Goal: Find specific page/section: Find specific page/section

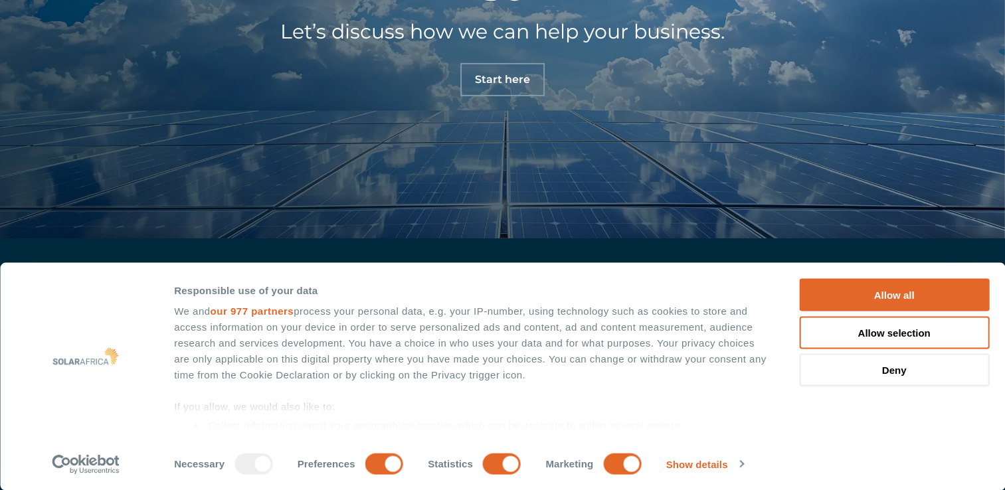
scroll to position [4554, 0]
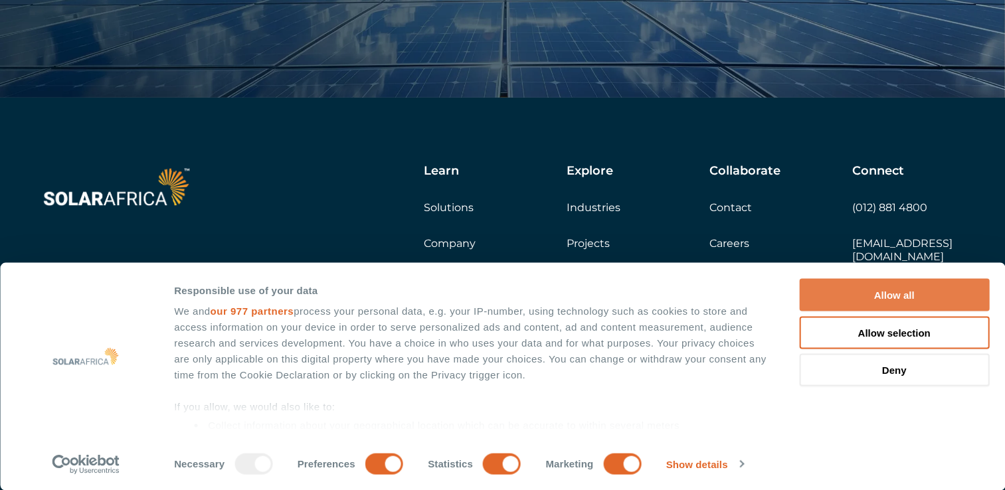
click at [923, 292] on button "Allow all" at bounding box center [894, 295] width 190 height 33
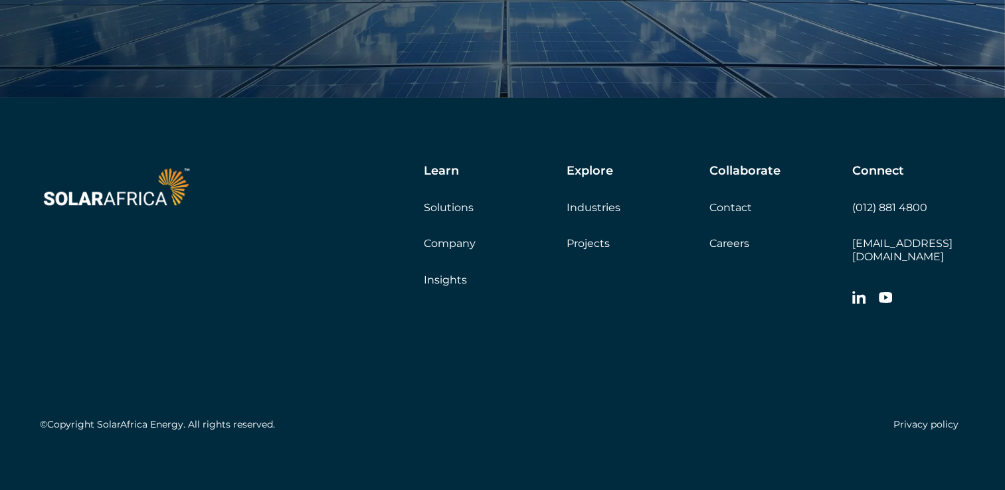
click at [737, 244] on link "Careers" at bounding box center [729, 243] width 40 height 13
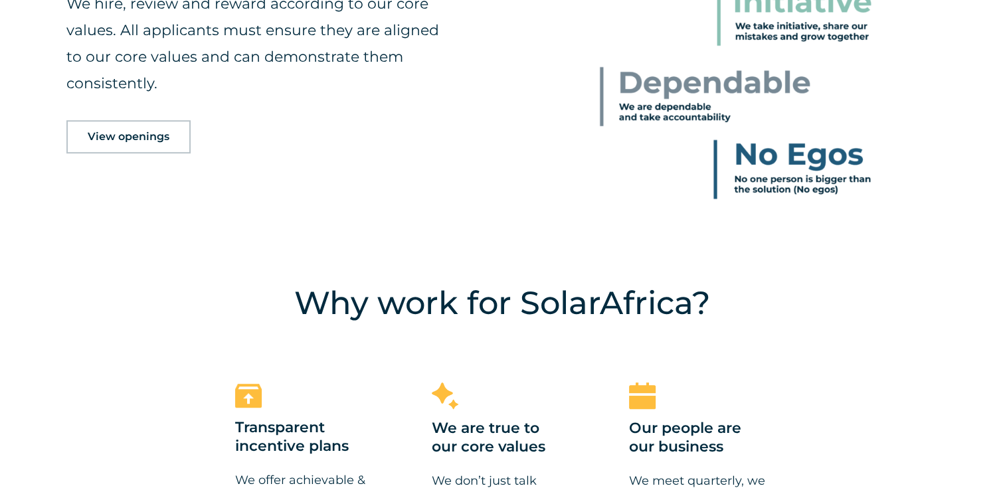
scroll to position [797, 0]
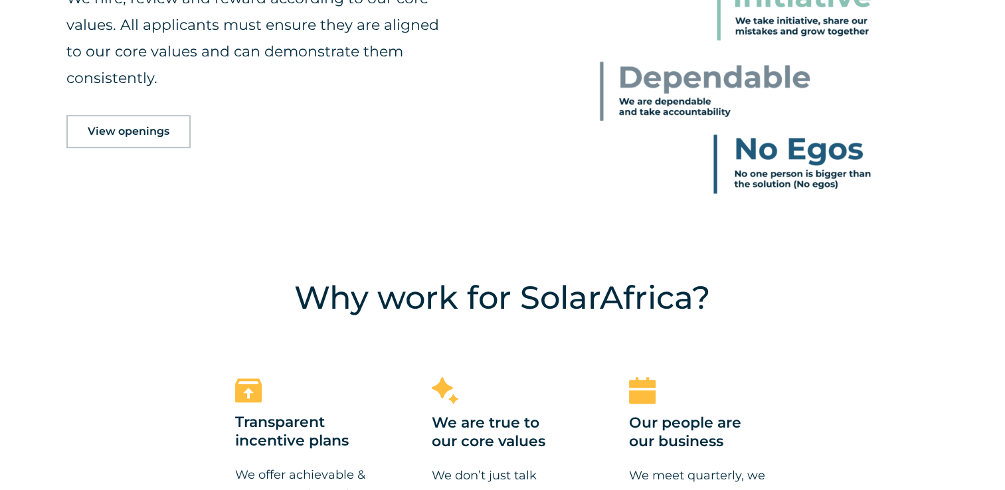
click at [121, 128] on span "View openings" at bounding box center [129, 131] width 82 height 11
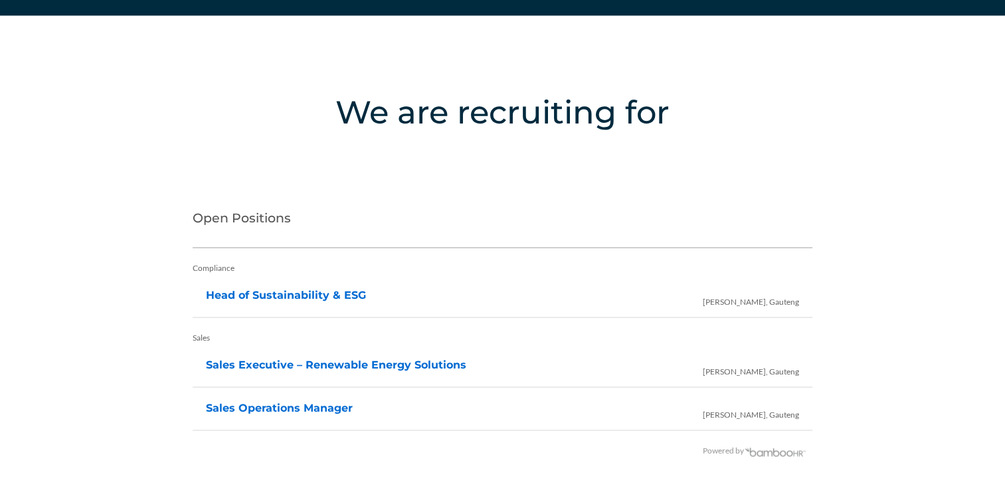
scroll to position [2649, 0]
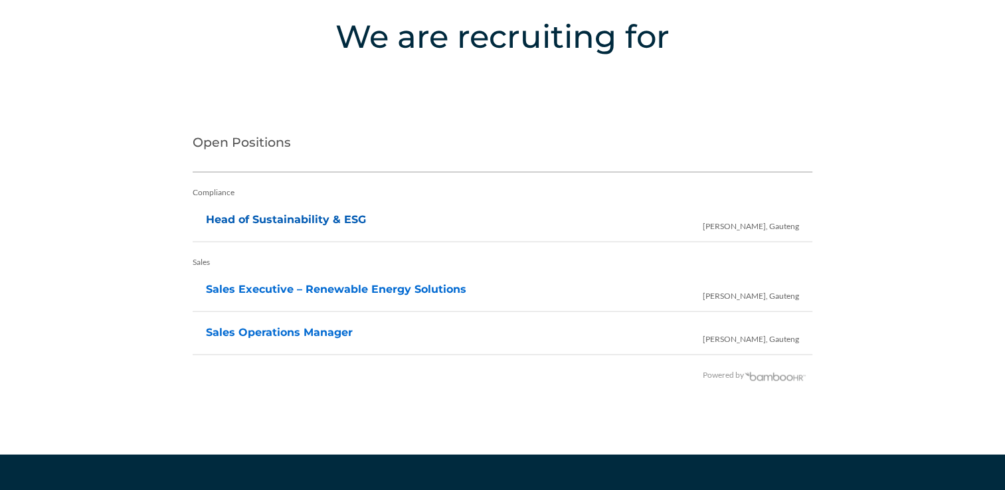
click at [330, 216] on link "Head of Sustainability & ESG" at bounding box center [286, 219] width 160 height 13
